Goal: Transaction & Acquisition: Purchase product/service

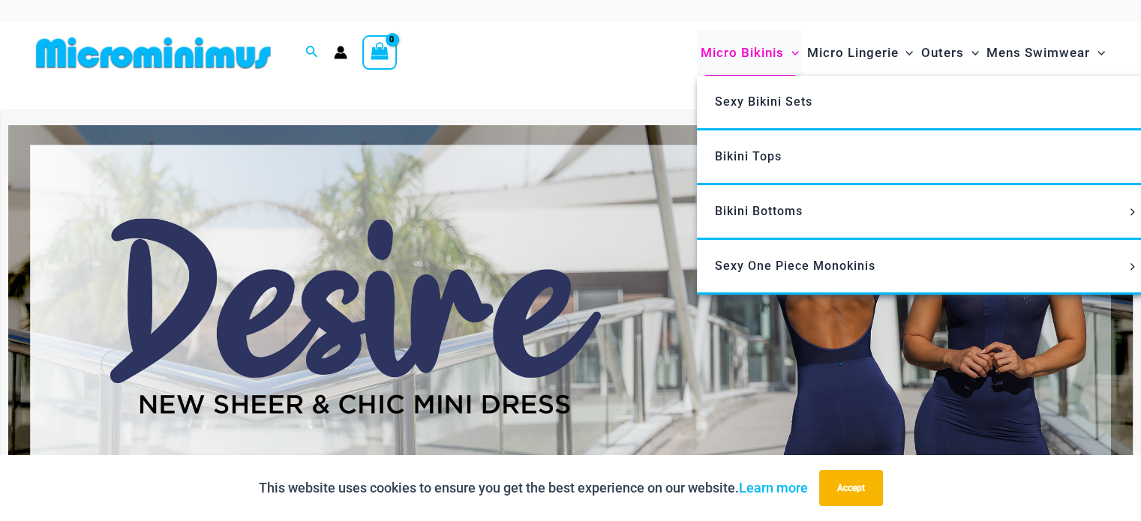
click at [765, 52] on span "Micro Bikinis" at bounding box center [742, 53] width 83 height 38
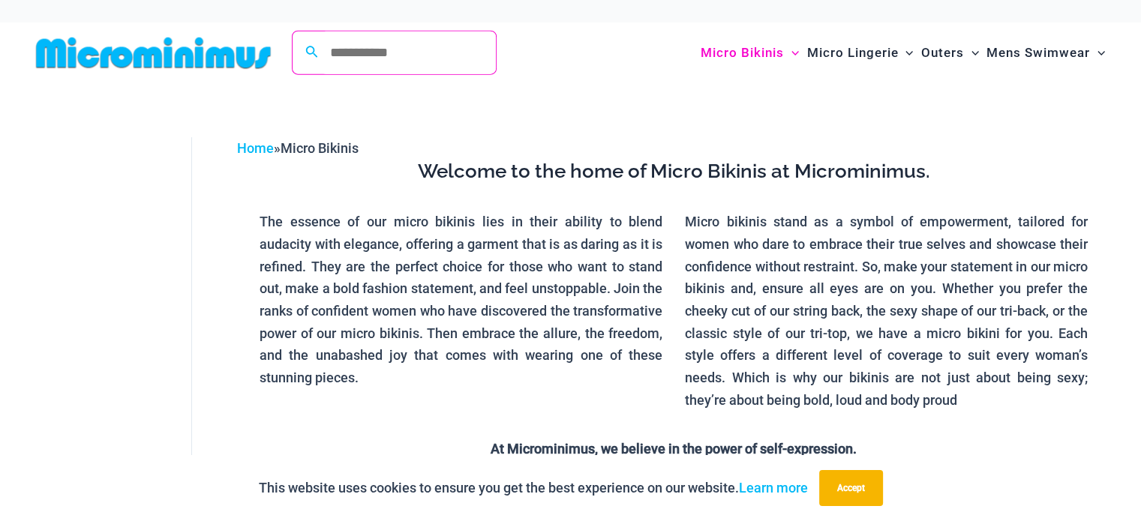
type input "**********"
click button "Search" at bounding box center [0, 0] width 0 height 0
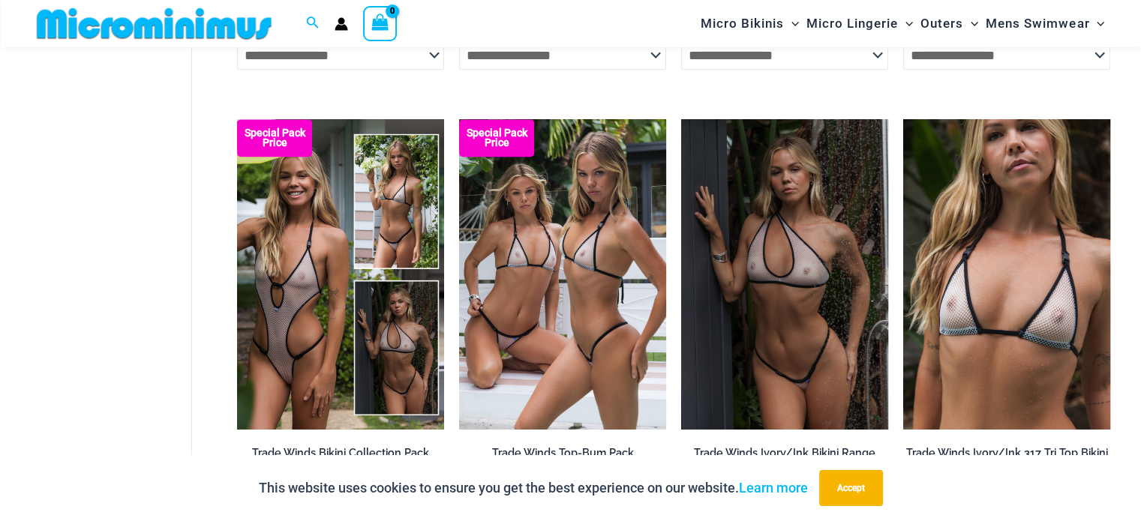
scroll to position [1115, 0]
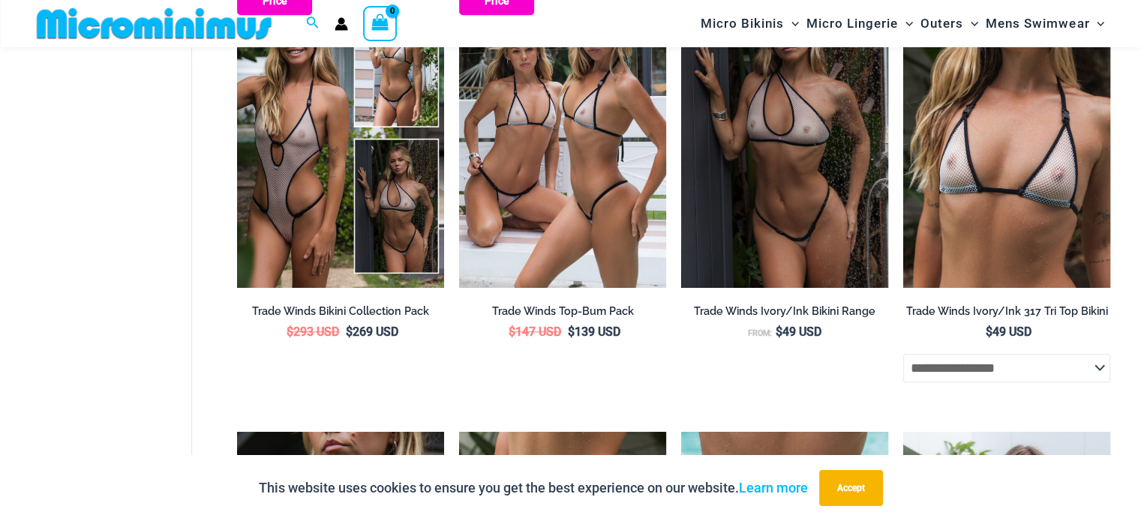
drag, startPoint x: 0, startPoint y: 0, endPoint x: 1149, endPoint y: 302, distance: 1188.3
click at [1140, 302] on html "**********" at bounding box center [570, 95] width 1141 height 2420
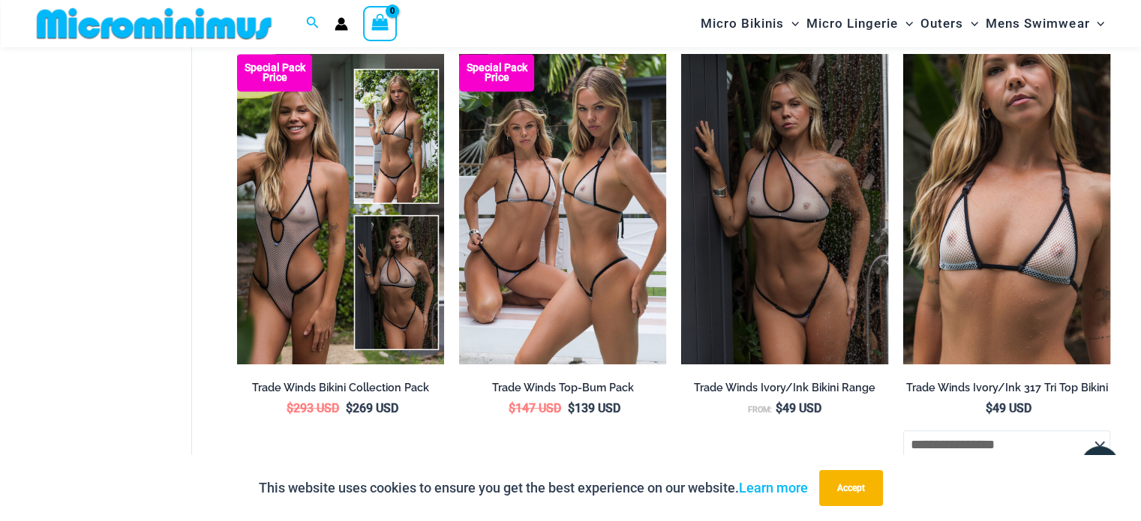
scroll to position [1032, 0]
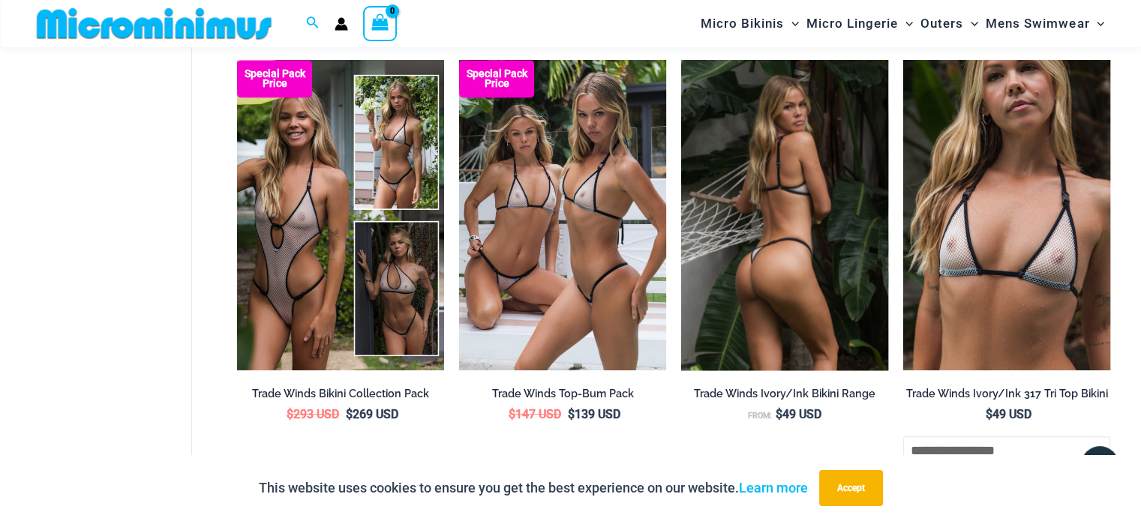
click at [799, 242] on img at bounding box center [784, 215] width 207 height 311
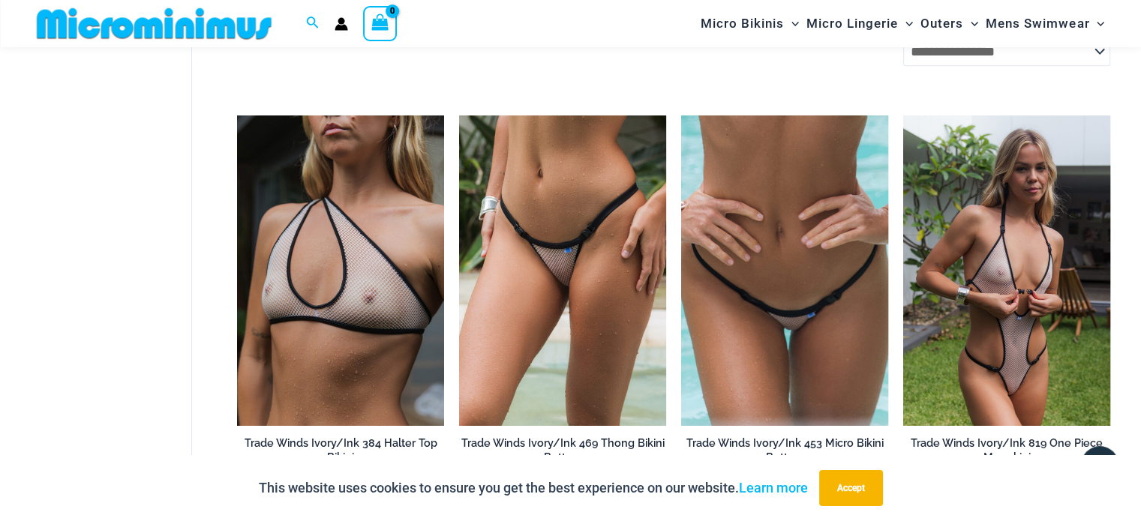
scroll to position [1449, 0]
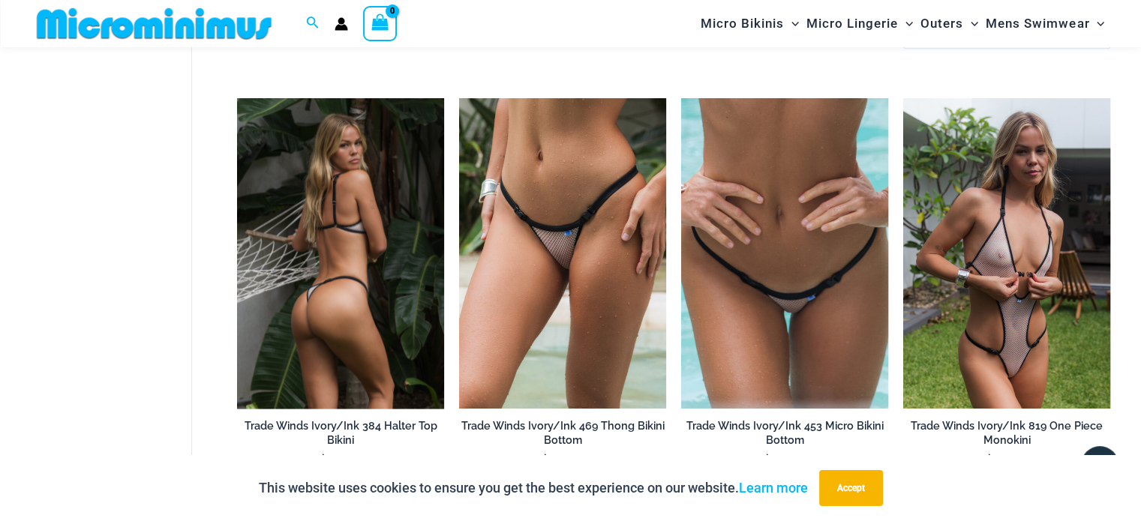
click at [302, 277] on img at bounding box center [340, 253] width 207 height 311
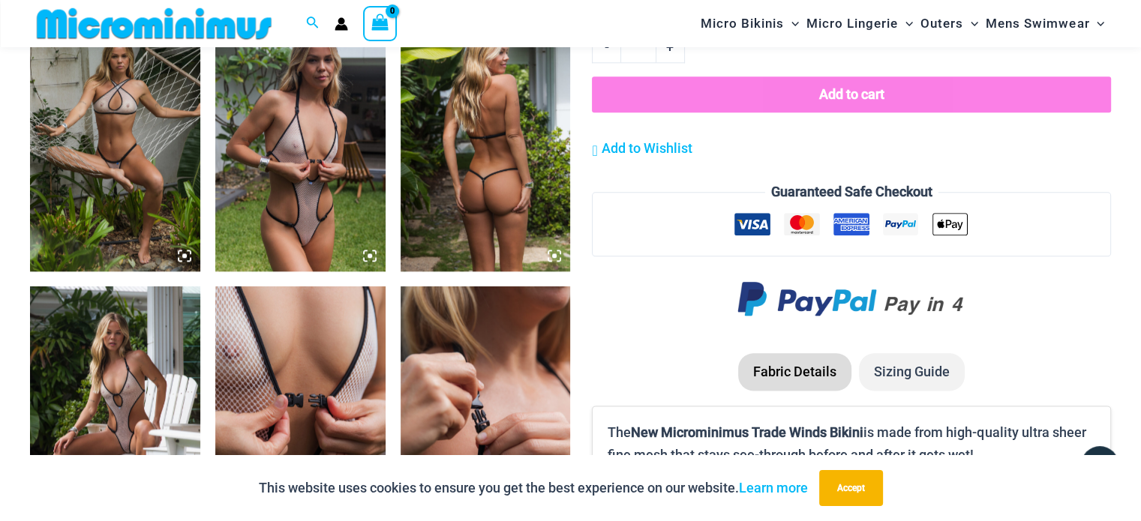
scroll to position [1741, 0]
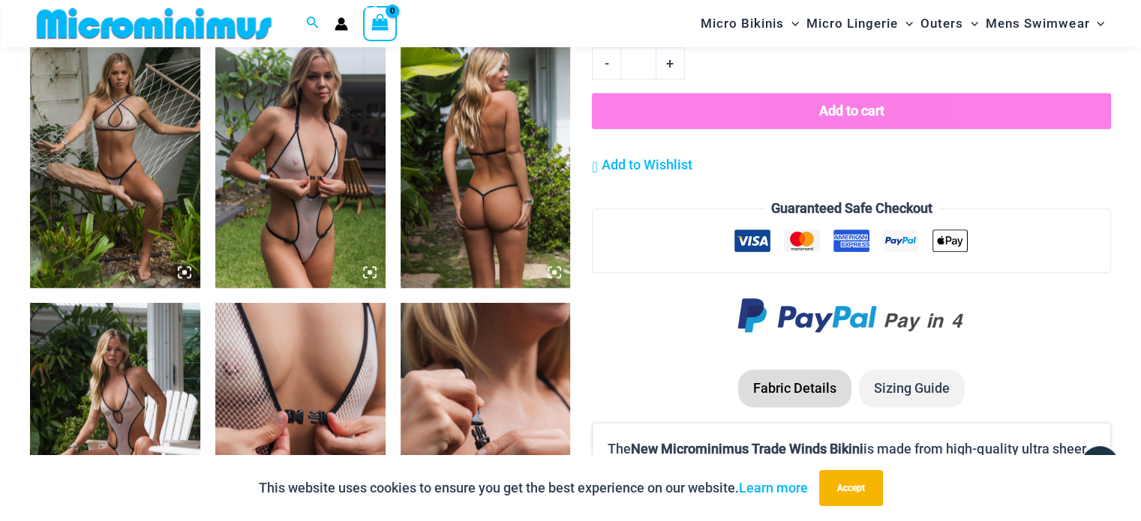
click at [128, 191] on img at bounding box center [115, 160] width 170 height 255
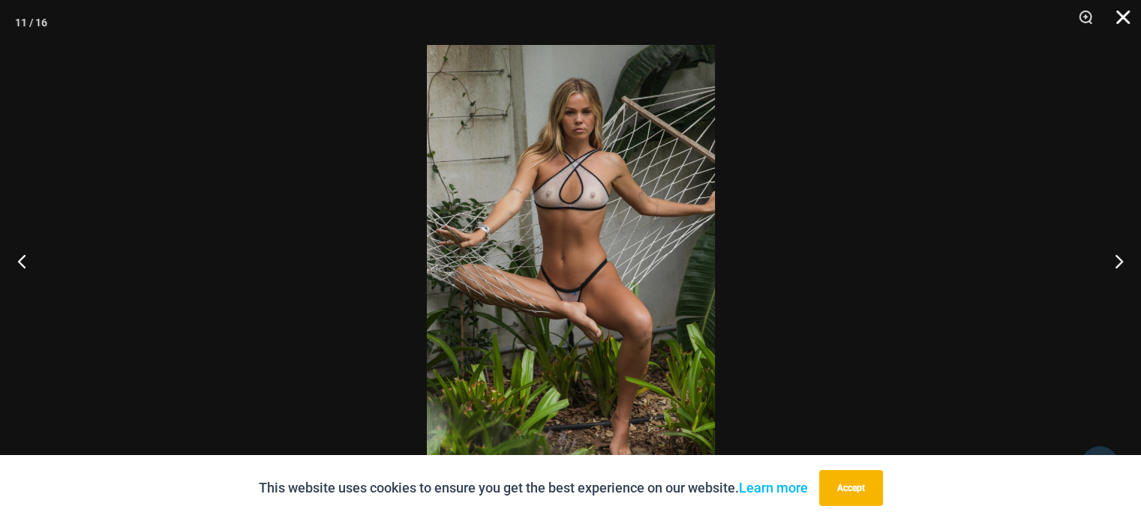
click at [1124, 29] on button "Close" at bounding box center [1118, 22] width 38 height 45
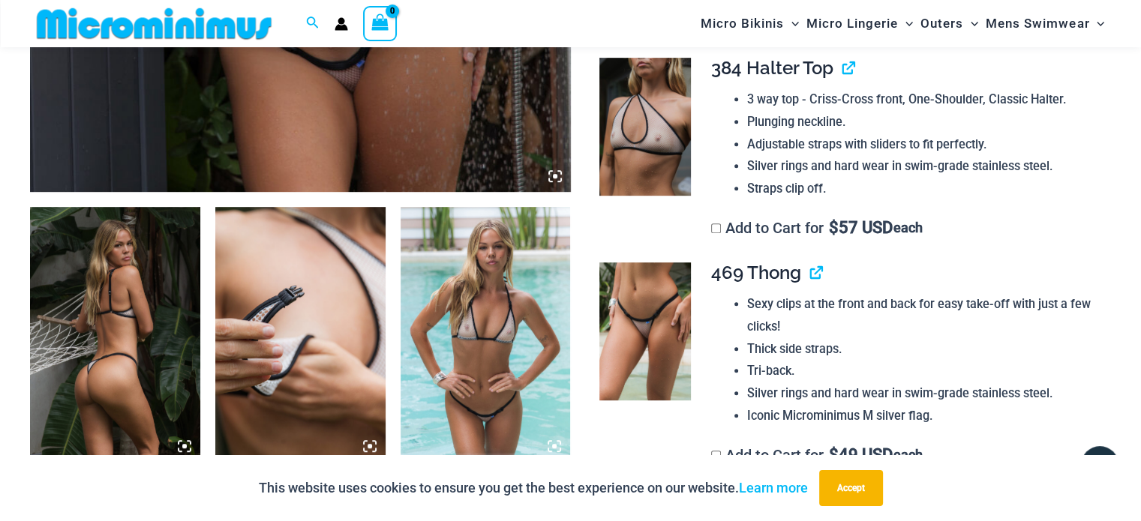
scroll to position [764, 0]
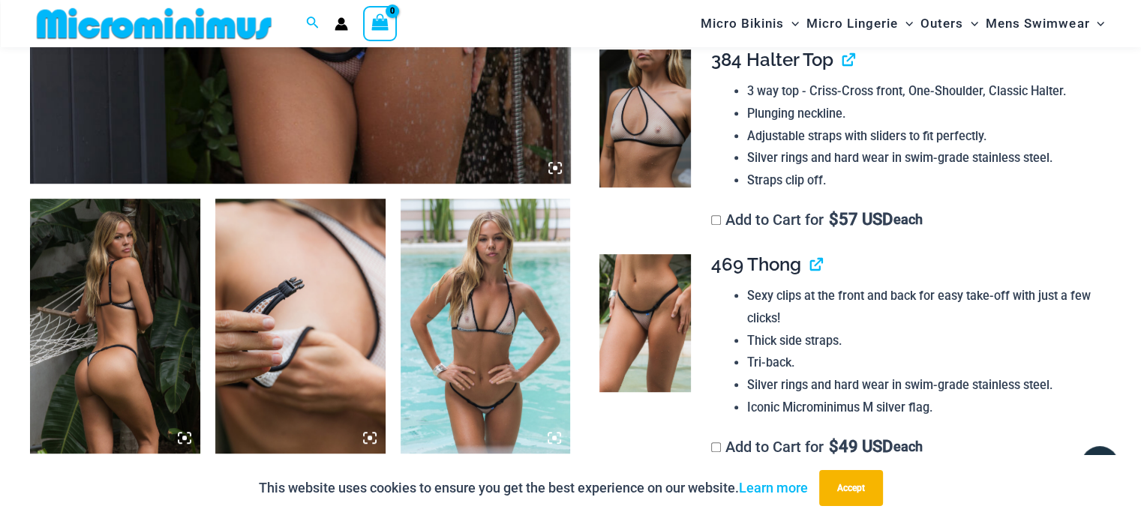
click at [102, 333] on img at bounding box center [115, 326] width 170 height 255
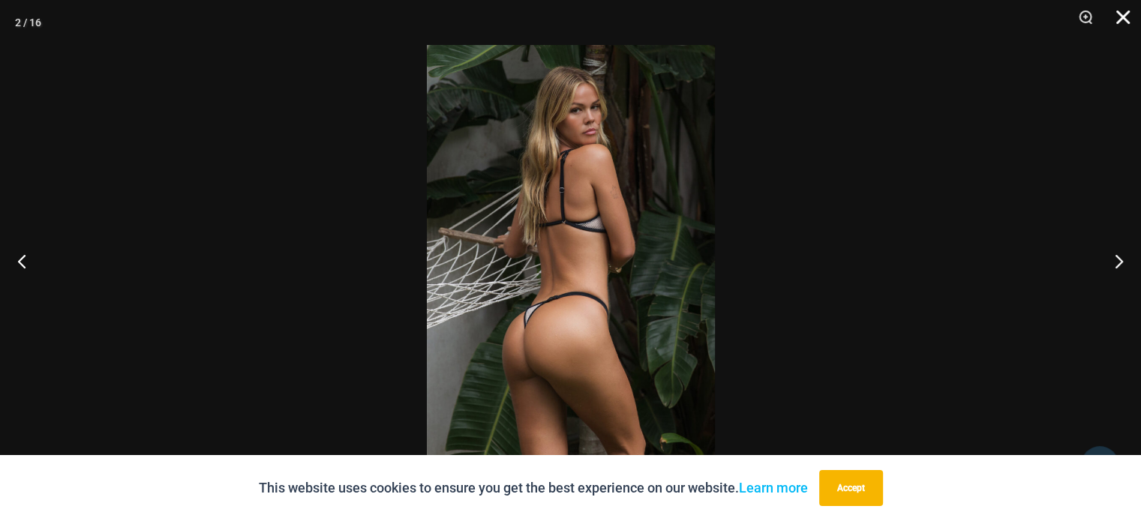
click at [1125, 17] on button "Close" at bounding box center [1118, 22] width 38 height 45
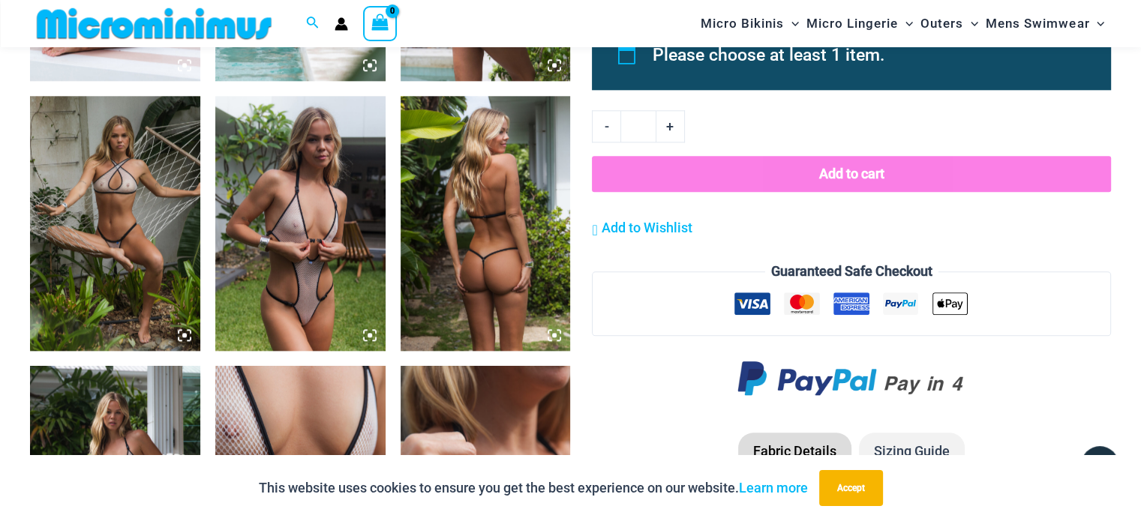
scroll to position [1662, 0]
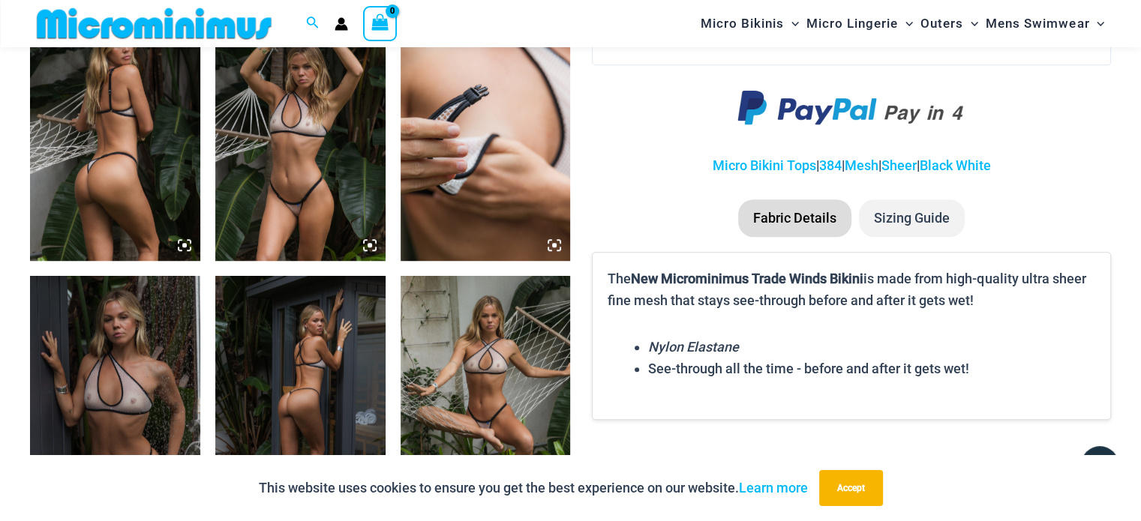
scroll to position [918, 0]
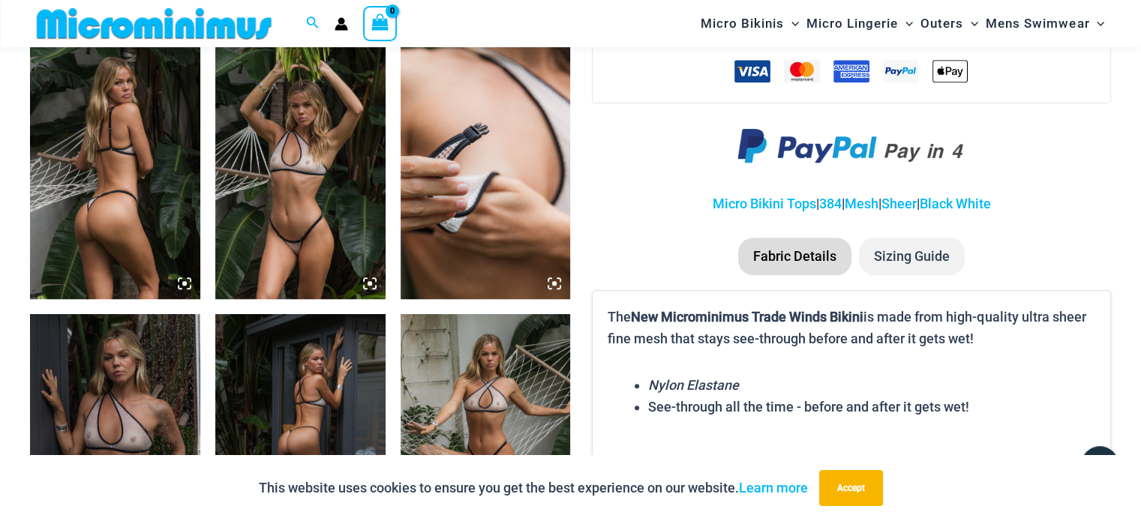
drag, startPoint x: 1146, startPoint y: 34, endPoint x: 1143, endPoint y: 109, distance: 75.1
click at [303, 165] on img at bounding box center [300, 171] width 170 height 255
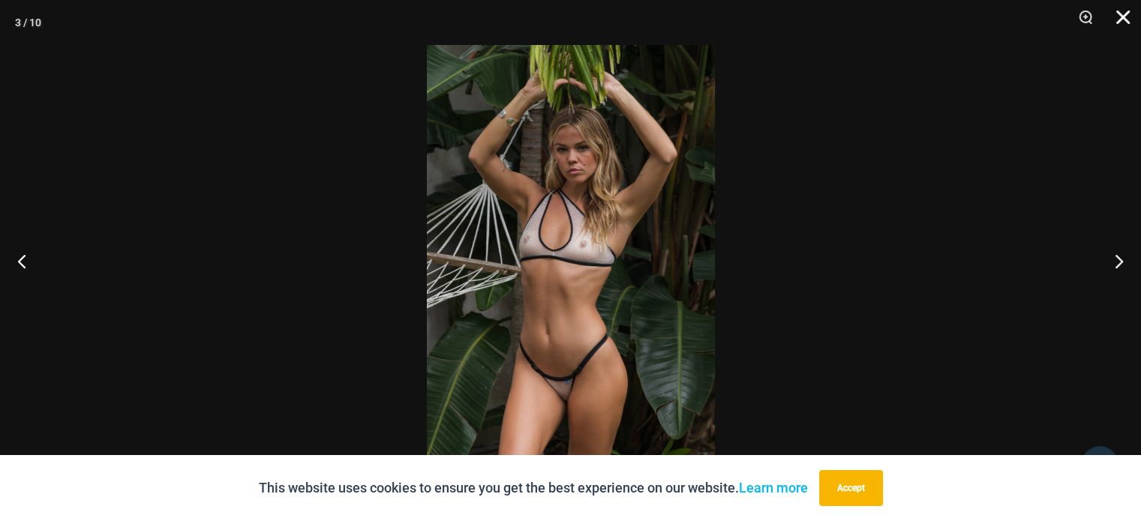
click at [1125, 19] on button "Close" at bounding box center [1118, 22] width 38 height 45
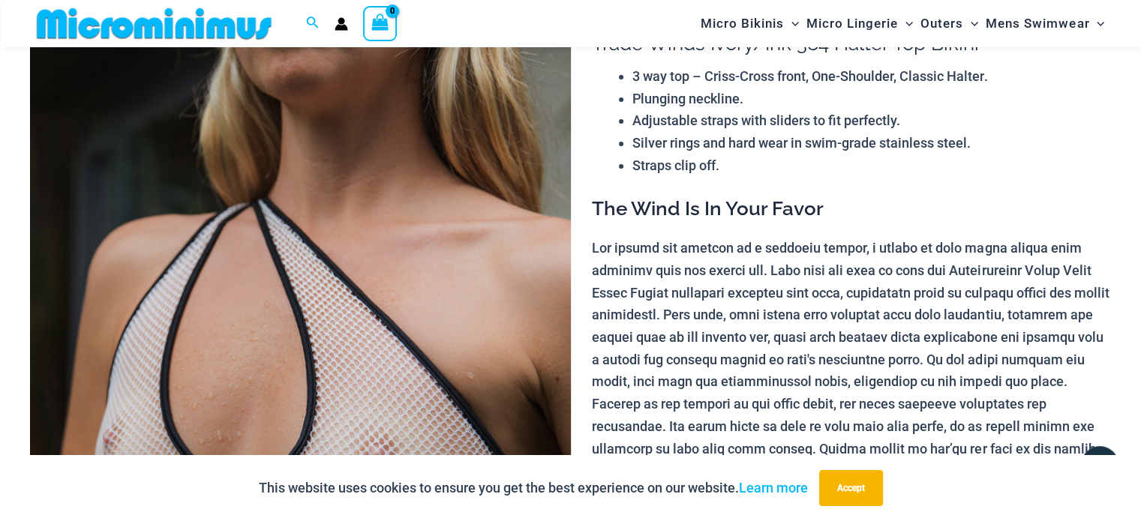
scroll to position [0, 0]
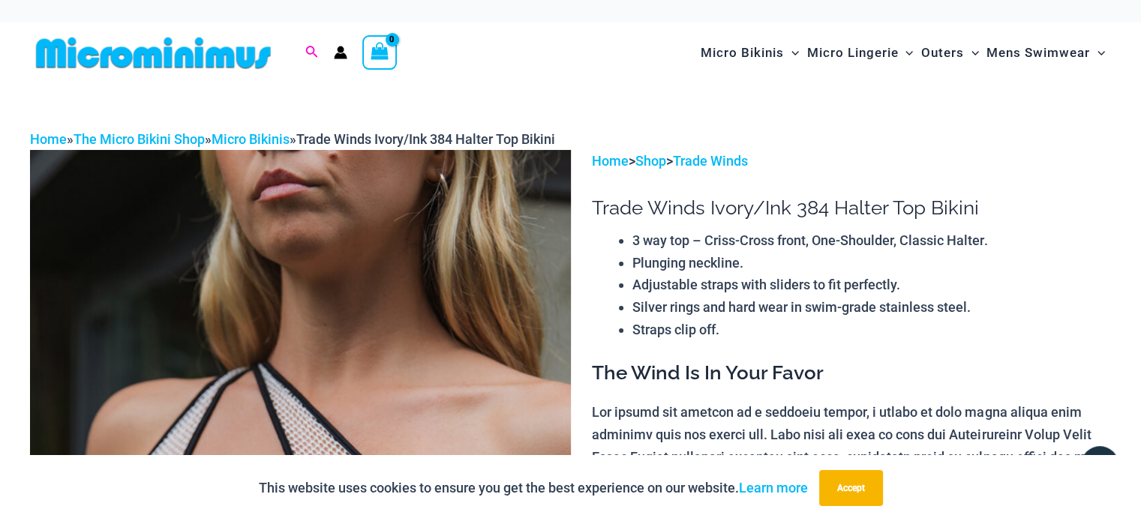
click at [311, 46] on icon "Search icon link" at bounding box center [312, 52] width 12 height 12
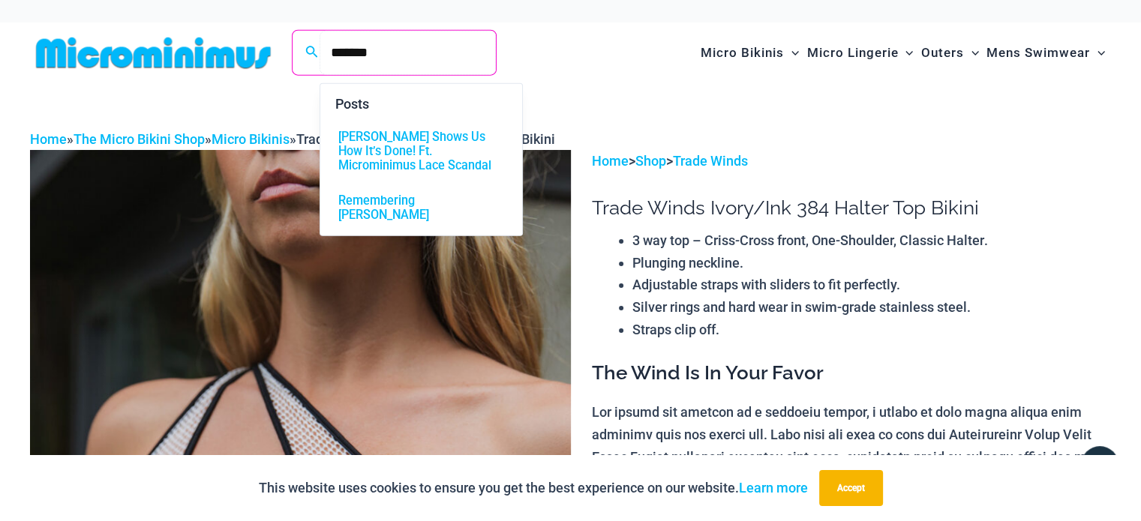
type input "*******"
click button "Search" at bounding box center [0, 0] width 0 height 0
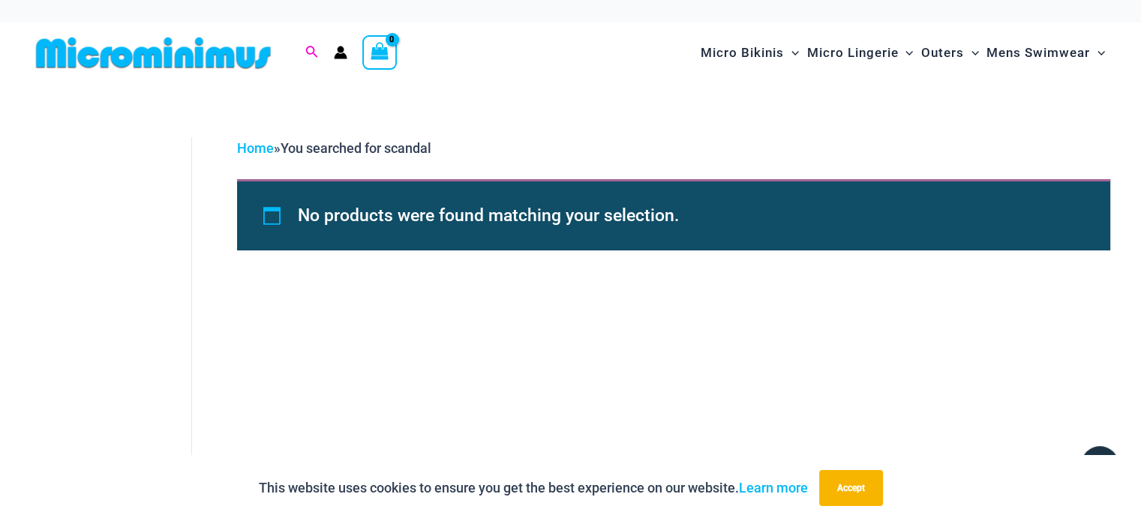
click at [315, 48] on icon "Search icon link" at bounding box center [311, 53] width 12 height 14
click at [389, 53] on input "*******" at bounding box center [408, 53] width 176 height 44
type input "*"
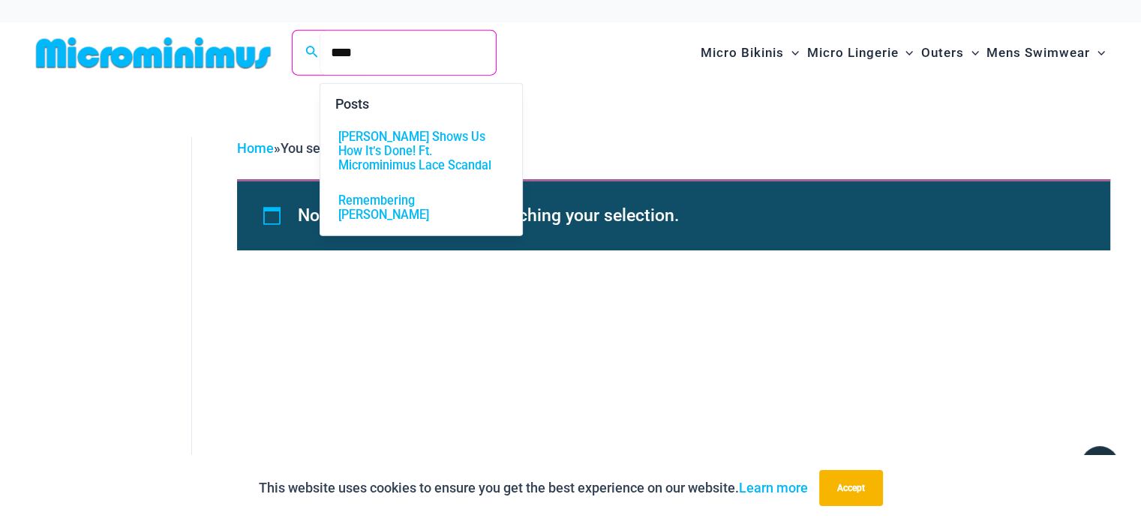
type input "****"
click button "Search" at bounding box center [0, 0] width 0 height 0
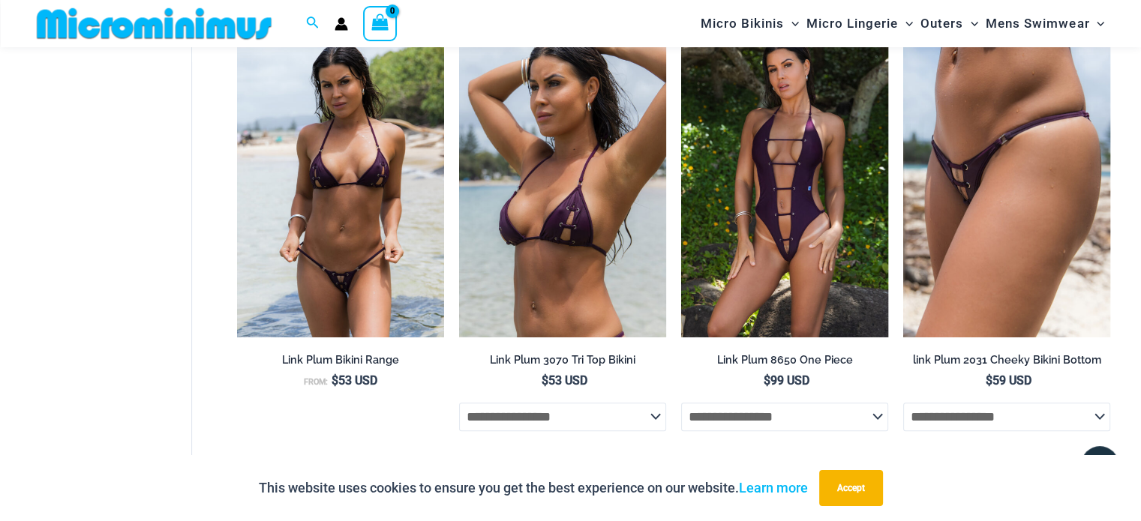
scroll to position [1005, 0]
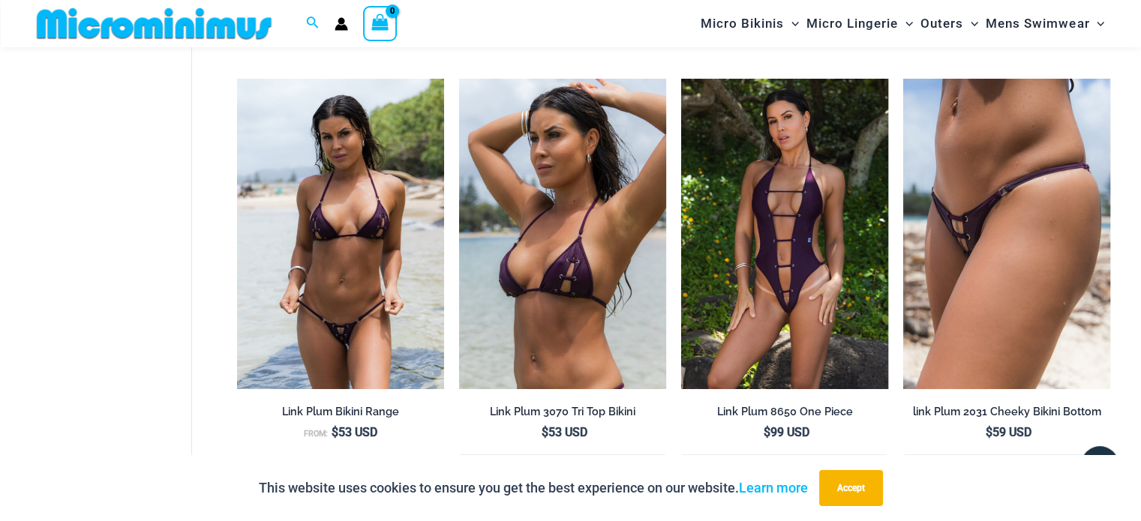
click at [1133, 221] on html "Skip to content Search for: **** Search Search No products in the cart. No prod…" at bounding box center [570, 423] width 1141 height 2856
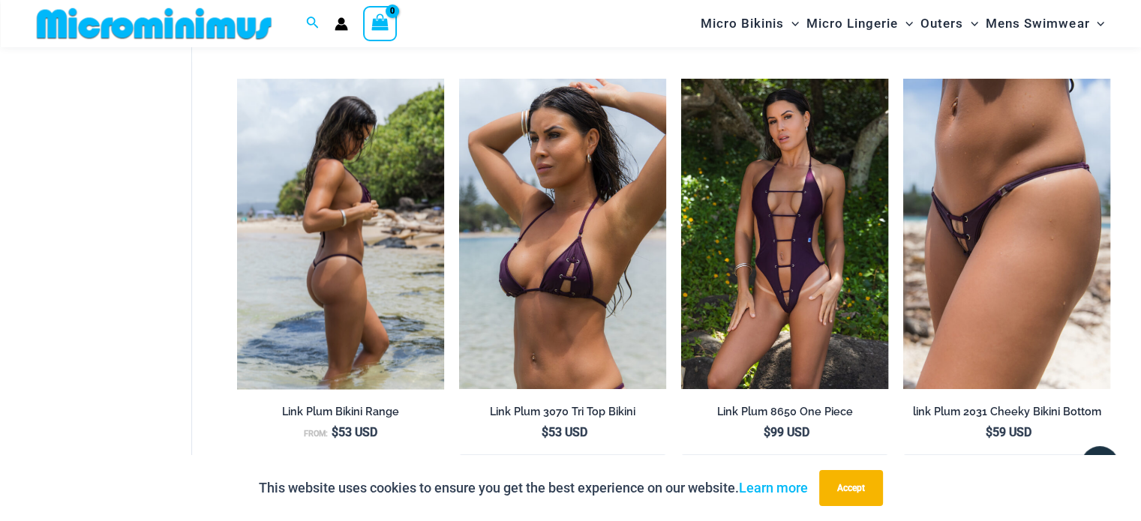
click at [338, 240] on img at bounding box center [340, 234] width 207 height 311
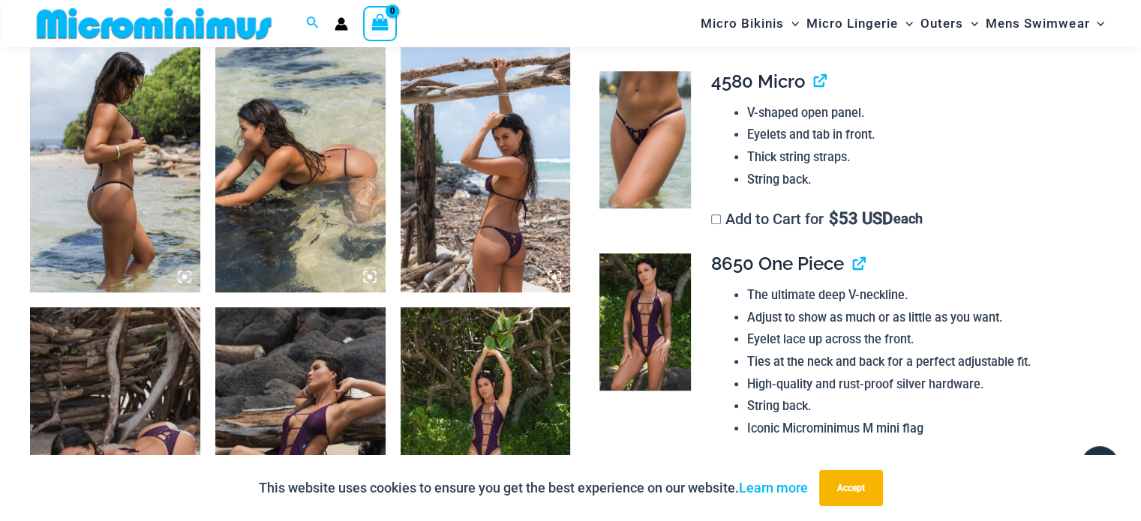
scroll to position [909, 0]
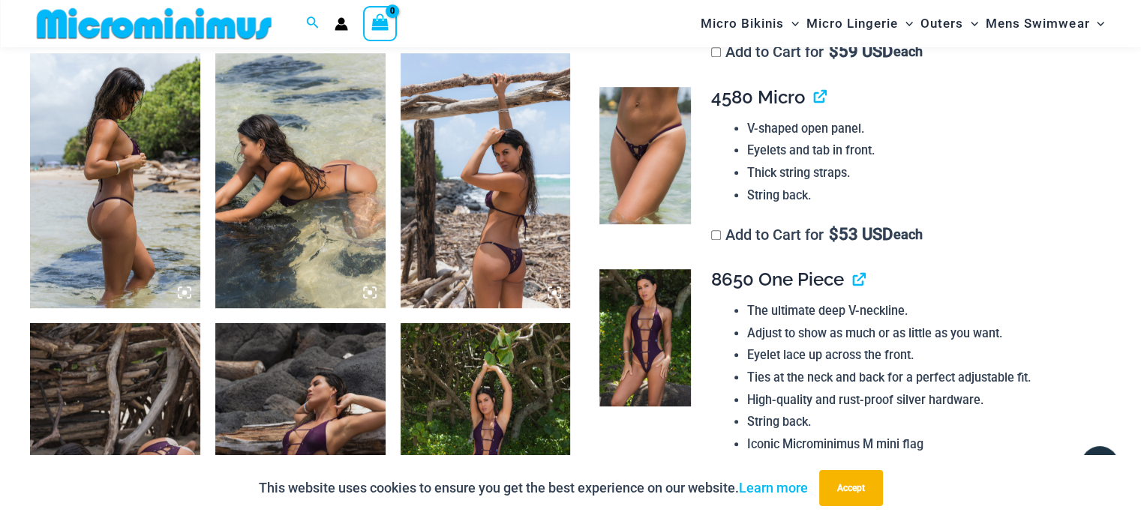
click at [494, 192] on img at bounding box center [486, 180] width 170 height 255
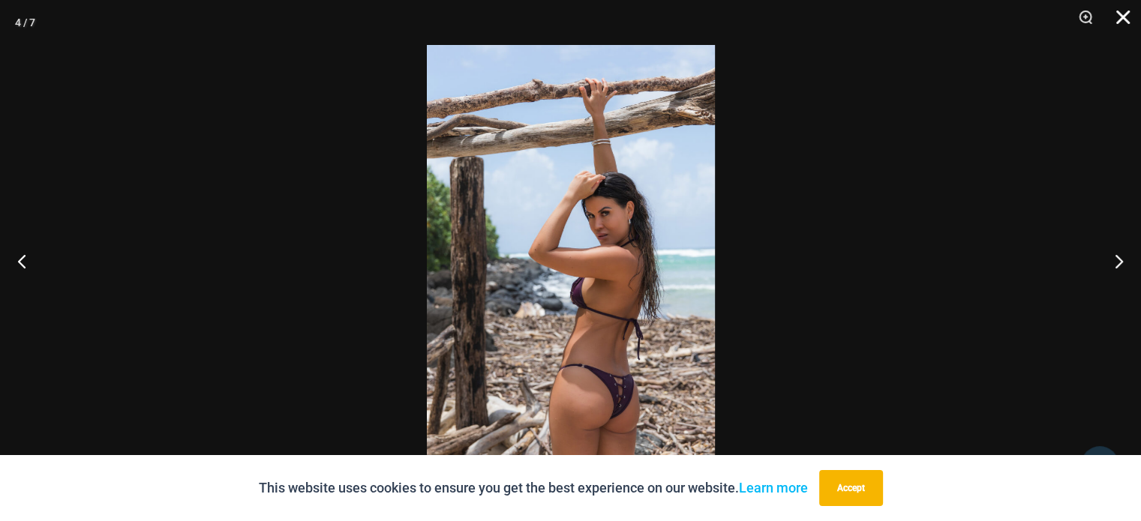
click at [1128, 17] on button "Close" at bounding box center [1118, 22] width 38 height 45
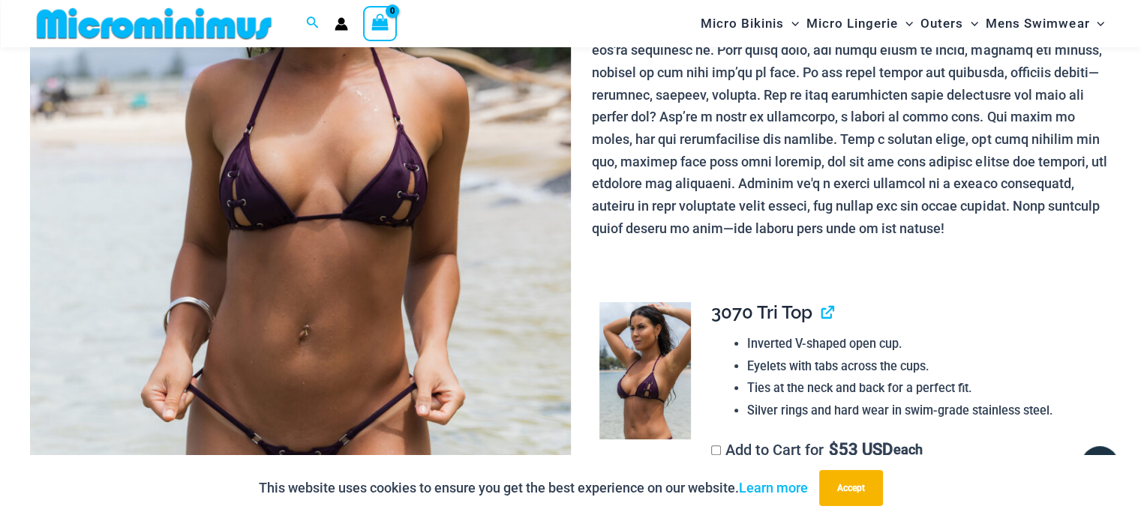
scroll to position [321, 0]
